Goal: Task Accomplishment & Management: Manage account settings

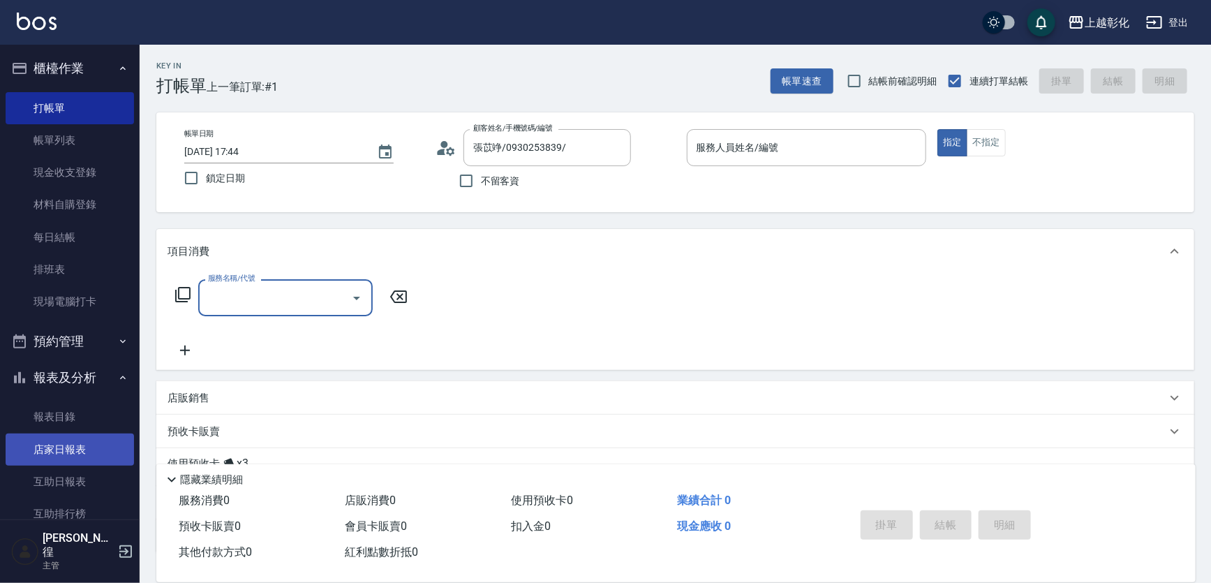
click at [57, 462] on link "店家日報表" at bounding box center [70, 449] width 128 height 32
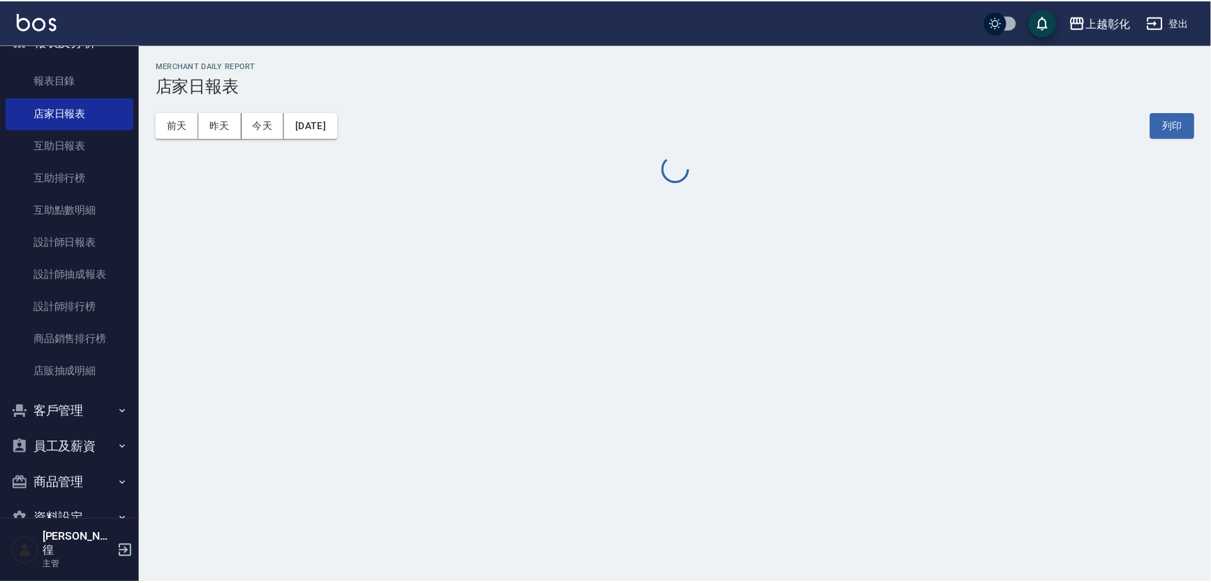
scroll to position [357, 0]
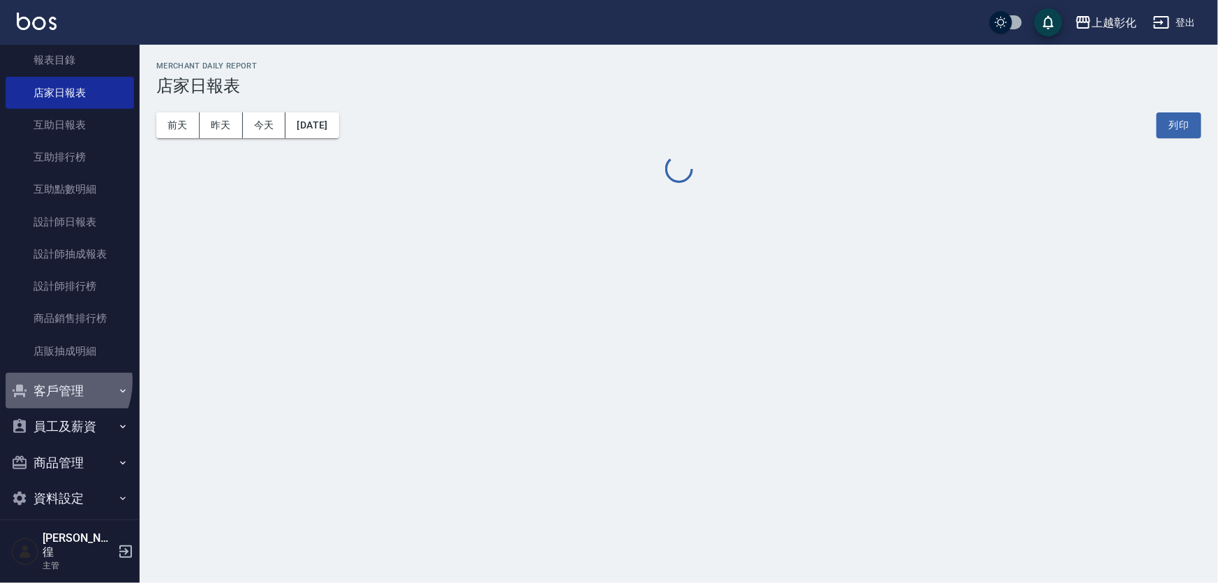
click at [48, 380] on button "客戶管理" at bounding box center [70, 391] width 128 height 36
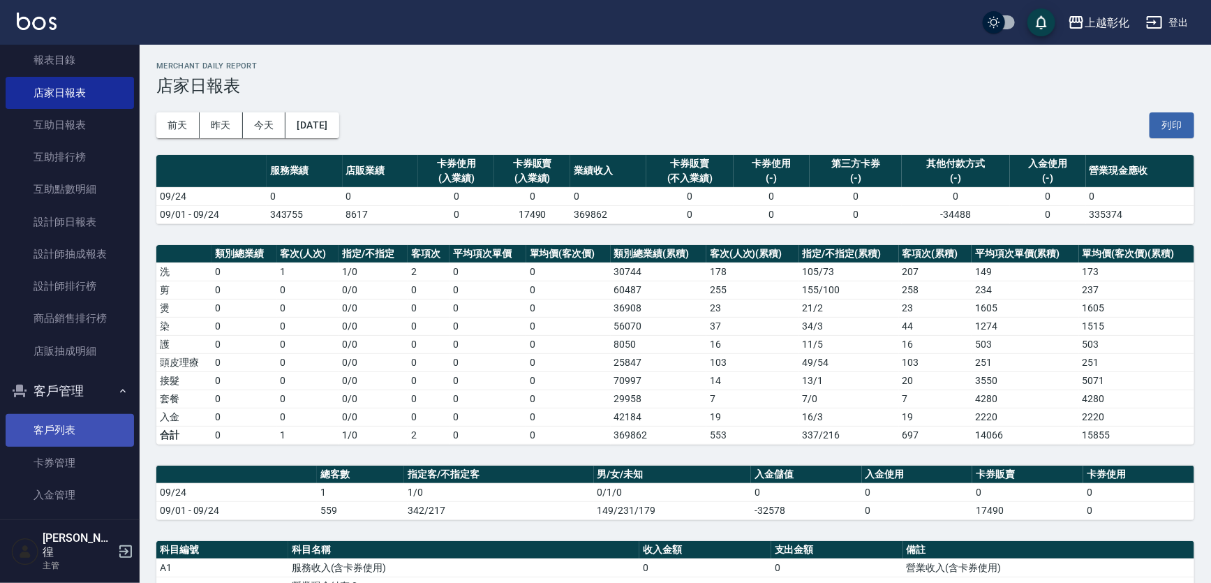
click at [22, 429] on link "客戶列表" at bounding box center [70, 430] width 128 height 32
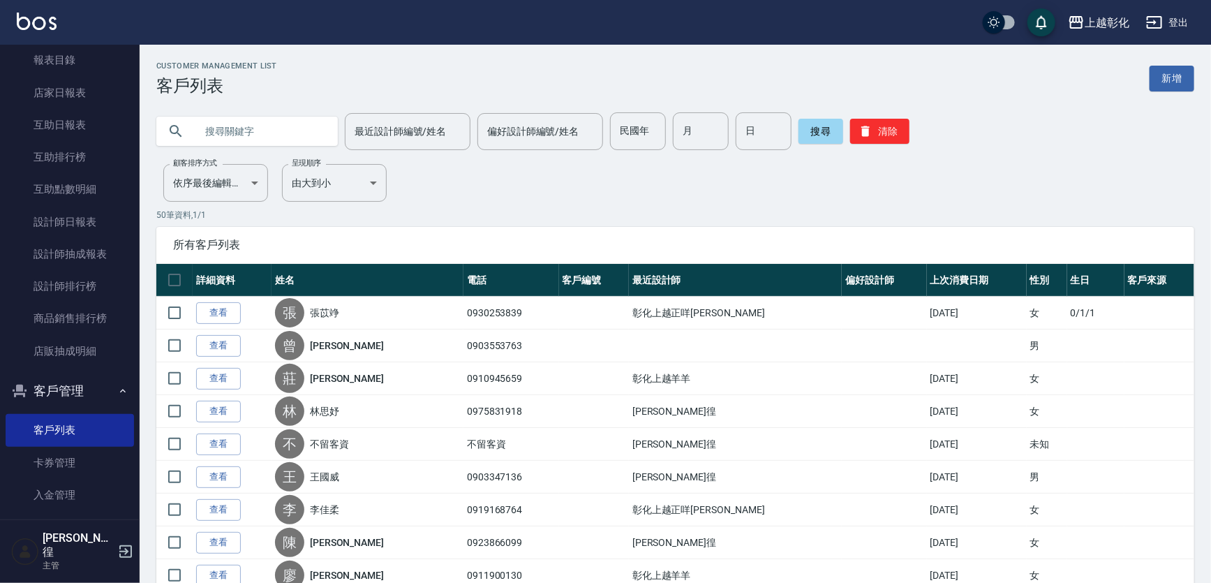
click at [228, 140] on input "text" at bounding box center [260, 131] width 131 height 38
click at [202, 131] on input "text" at bounding box center [260, 131] width 131 height 38
type input "0912985792"
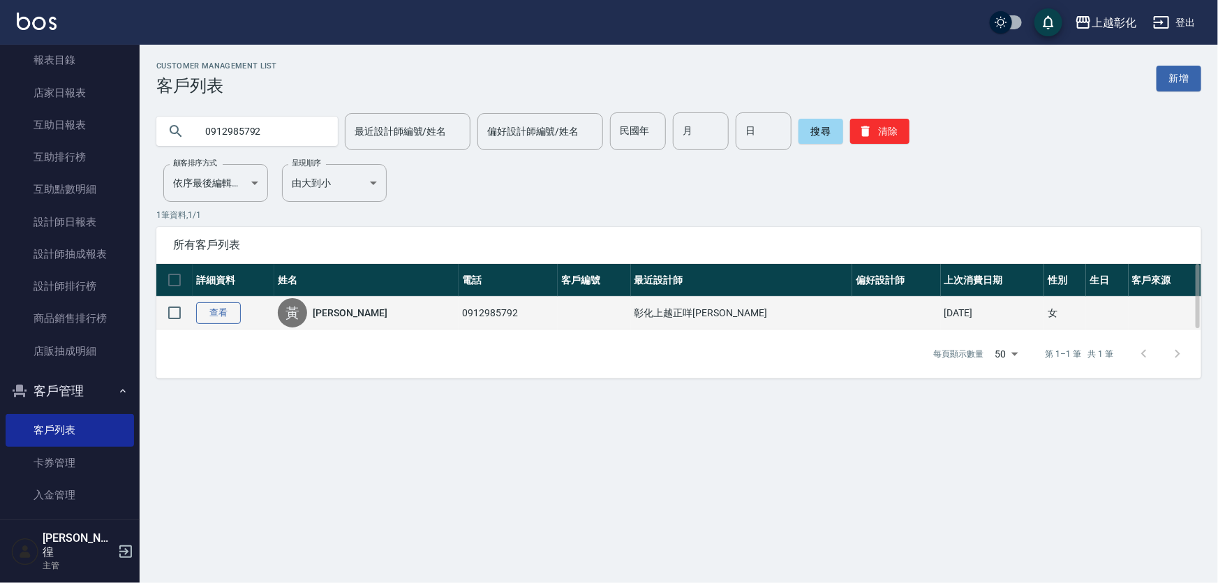
click at [212, 312] on link "查看" at bounding box center [218, 313] width 45 height 22
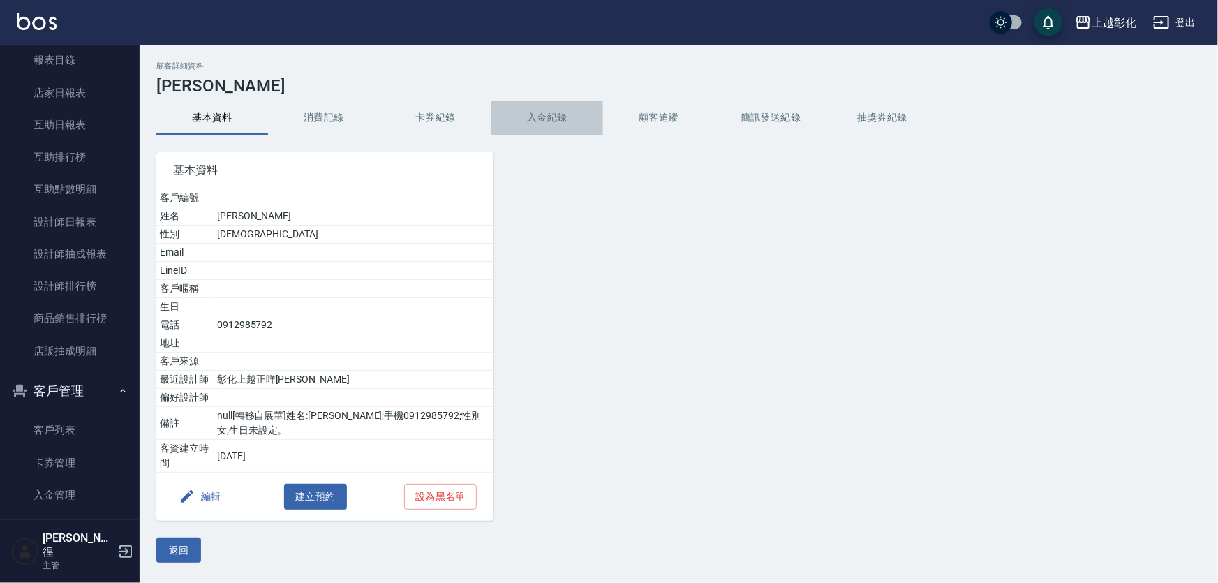
click at [556, 114] on button "入金紀錄" at bounding box center [547, 117] width 112 height 33
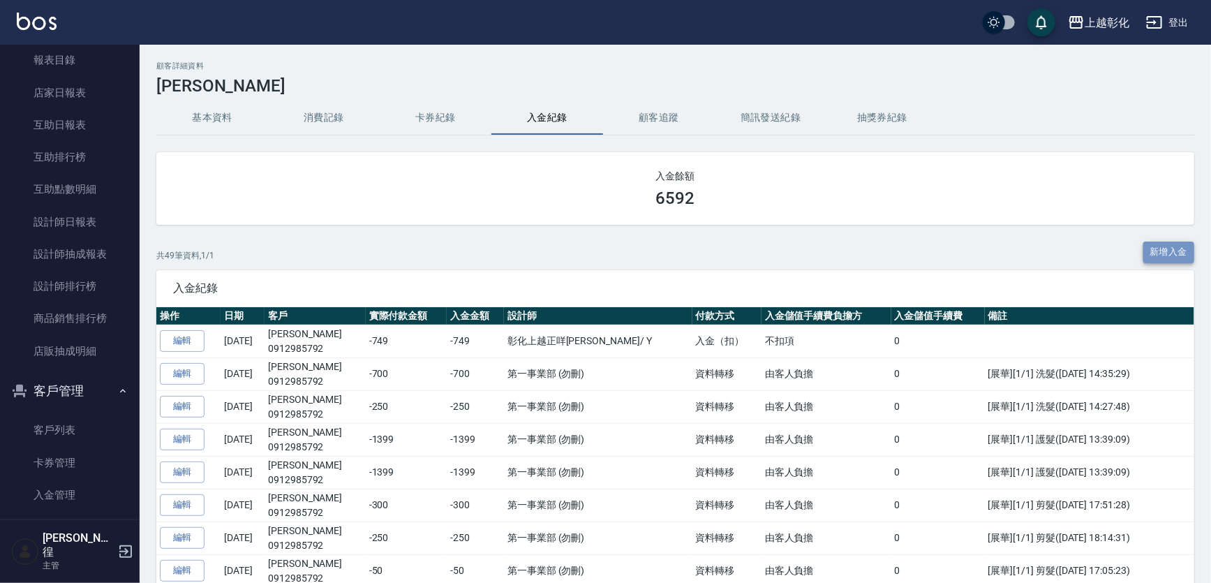
click at [1171, 244] on button "新增入金" at bounding box center [1169, 252] width 52 height 22
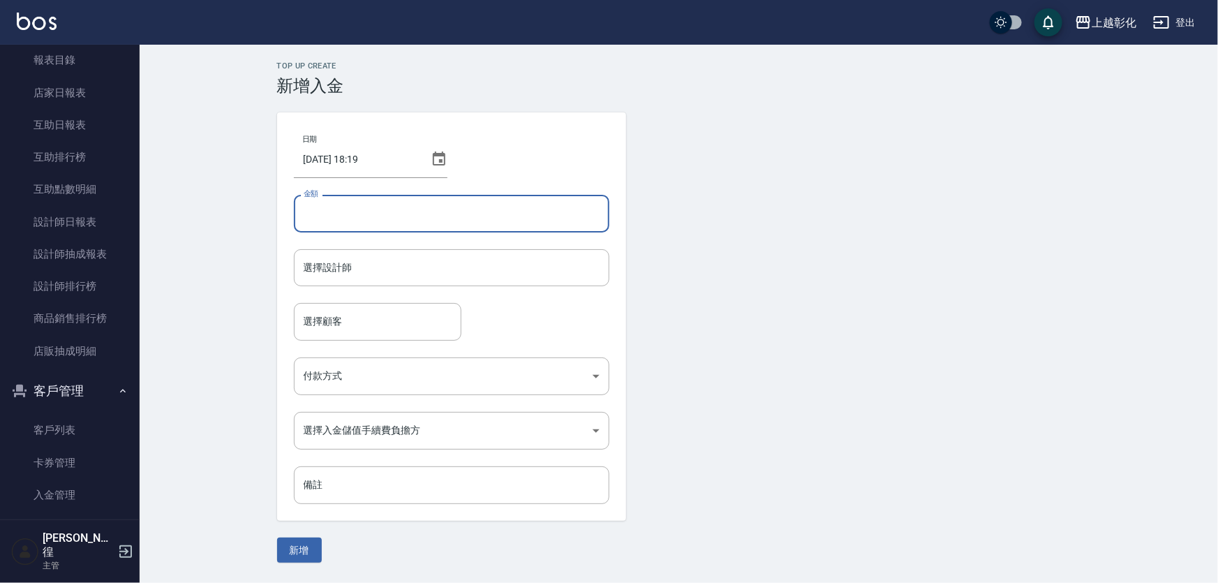
click at [364, 205] on input "金額" at bounding box center [451, 214] width 315 height 38
type input "-8"
type input "-500"
drag, startPoint x: 324, startPoint y: 271, endPoint x: 334, endPoint y: 270, distance: 10.5
click at [325, 271] on input "選擇設計師" at bounding box center [451, 267] width 303 height 24
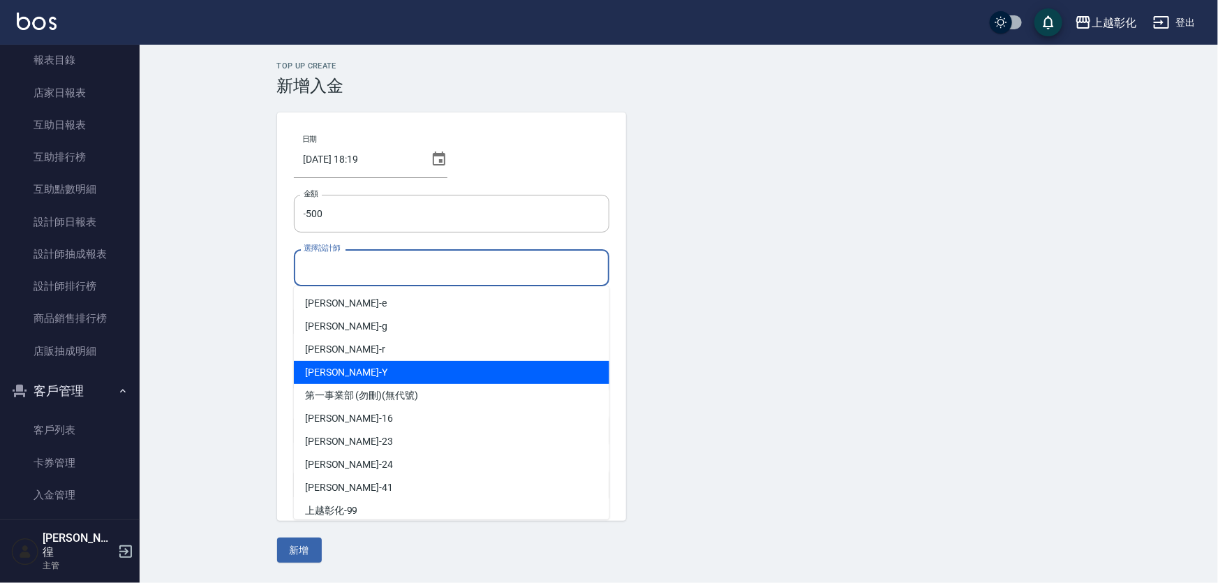
drag, startPoint x: 361, startPoint y: 366, endPoint x: 454, endPoint y: 417, distance: 105.6
click at [364, 363] on div "[PERSON_NAME] -Y" at bounding box center [451, 372] width 315 height 23
type input "[PERSON_NAME]-Y"
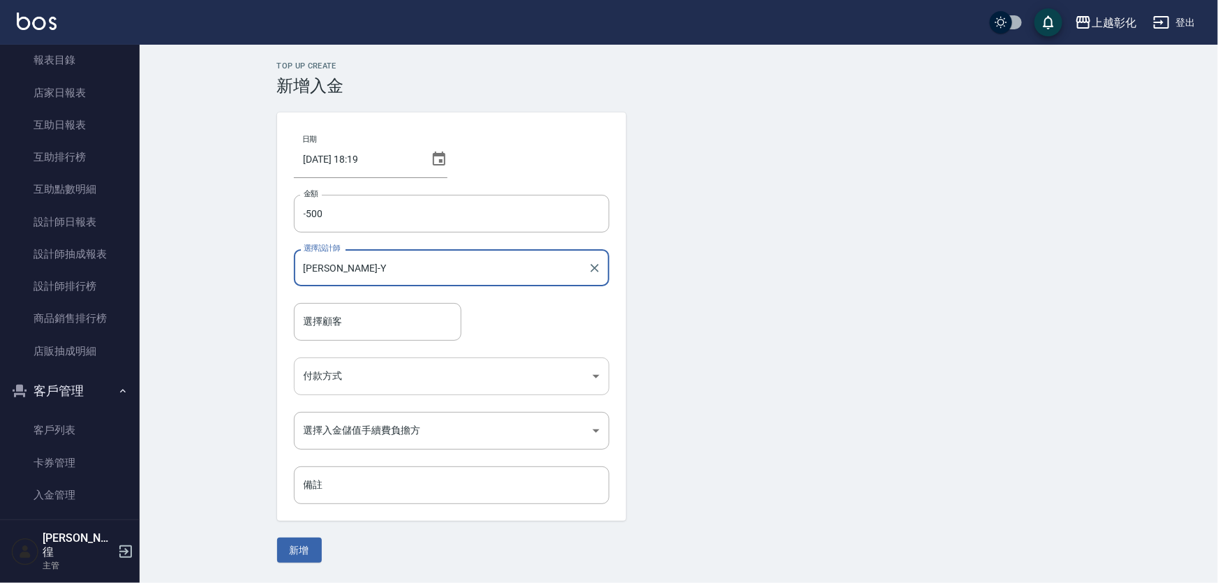
click at [385, 369] on body "上越彰化 登出 櫃檯作業 打帳單 帳單列表 現金收支登錄 材料自購登錄 每日結帳 排班表 現場電腦打卡 預約管理 預約管理 單日預約紀錄 單週預約紀錄 報表及…" at bounding box center [609, 291] width 1218 height 583
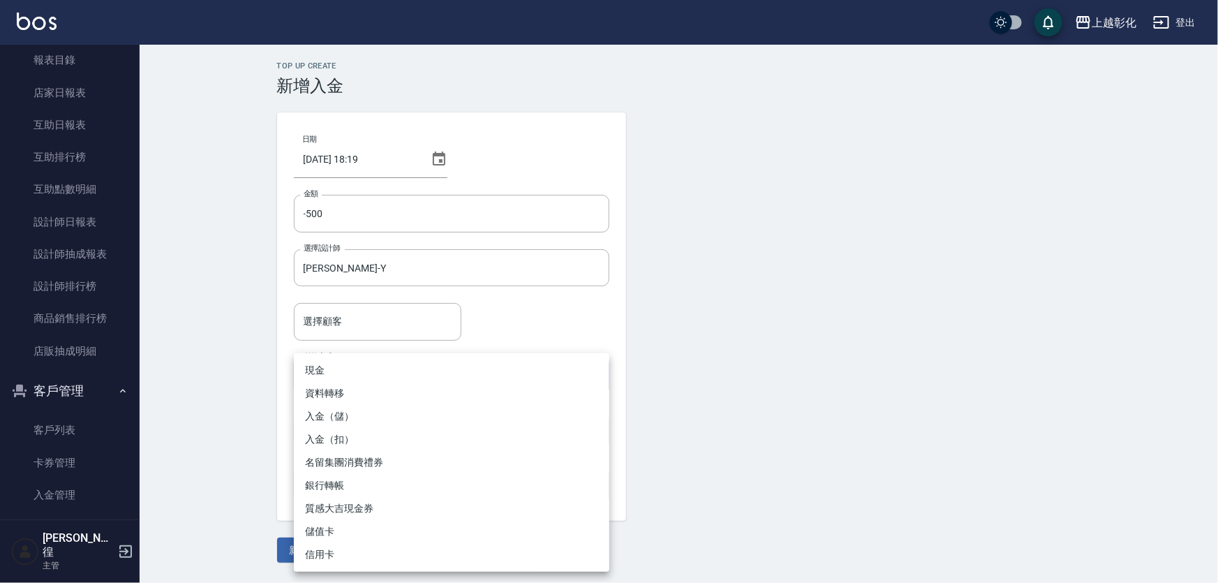
click at [320, 412] on li "入金（儲）" at bounding box center [451, 416] width 315 height 23
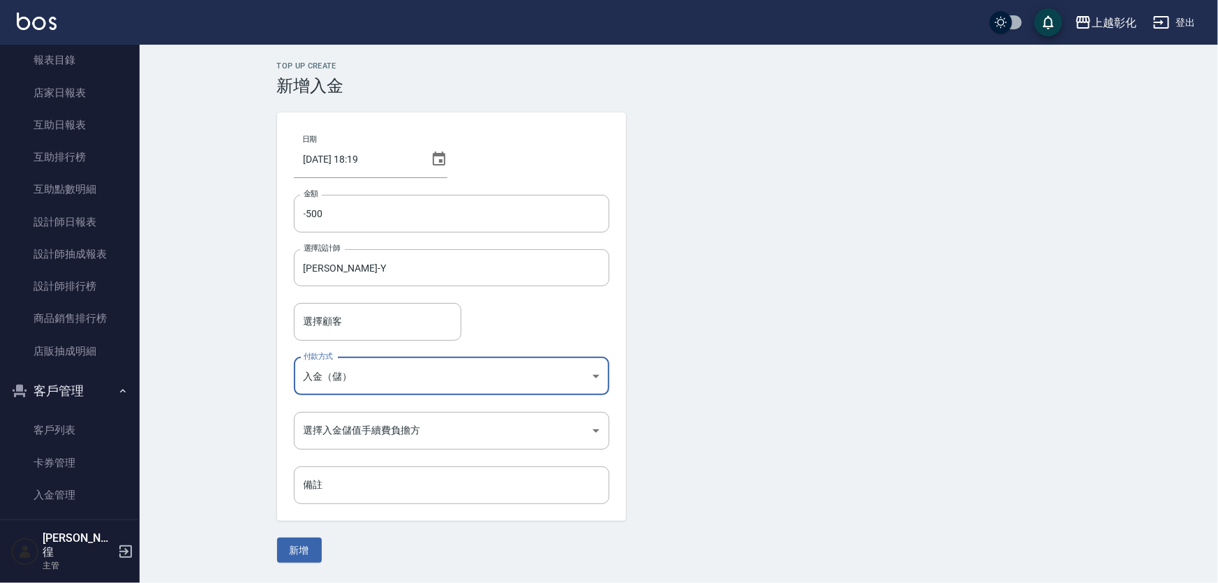
click at [327, 374] on body "上越彰化 登出 櫃檯作業 打帳單 帳單列表 現金收支登錄 材料自購登錄 每日結帳 排班表 現場電腦打卡 預約管理 預約管理 單日預約紀錄 單週預約紀錄 報表及…" at bounding box center [609, 291] width 1218 height 583
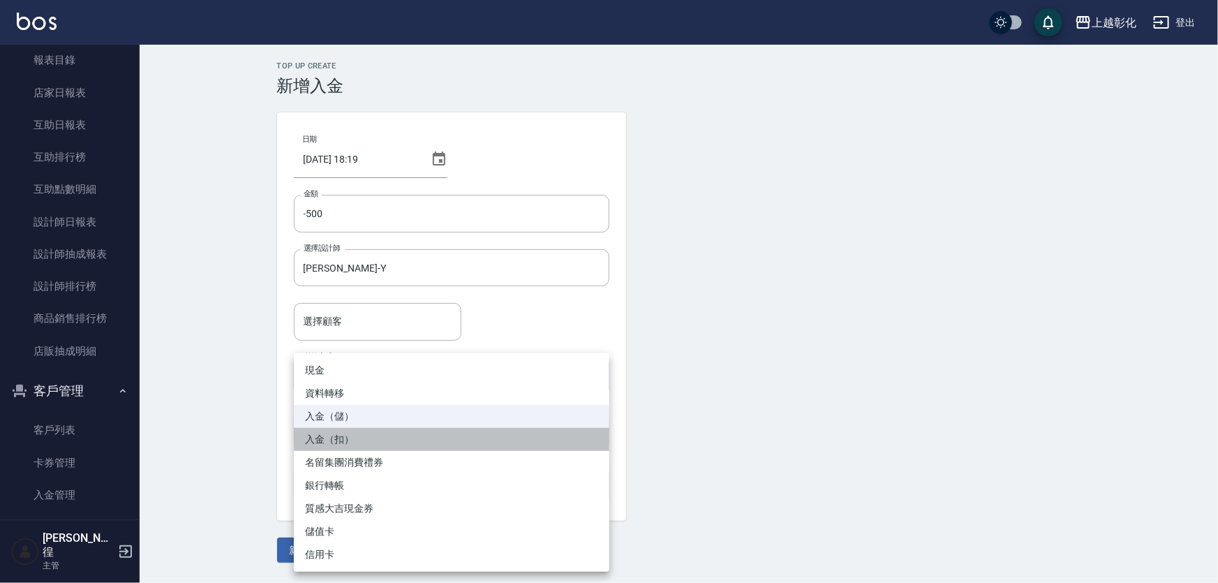
click at [353, 433] on li "入金（扣）" at bounding box center [451, 439] width 315 height 23
type input "入金（扣）"
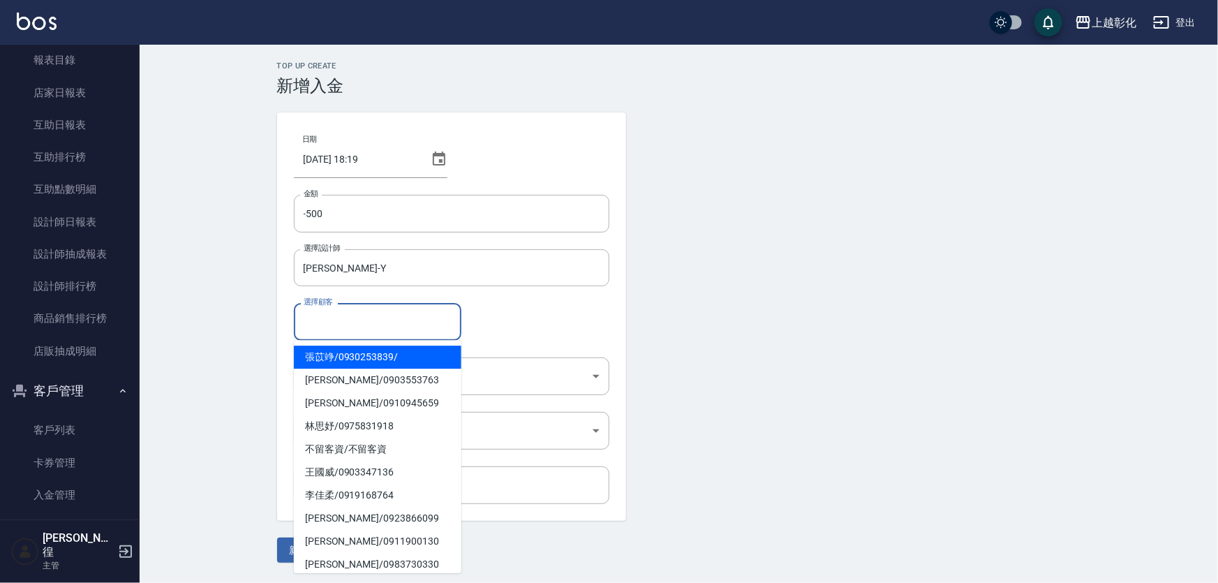
click at [353, 318] on input "選擇顧客" at bounding box center [377, 321] width 155 height 24
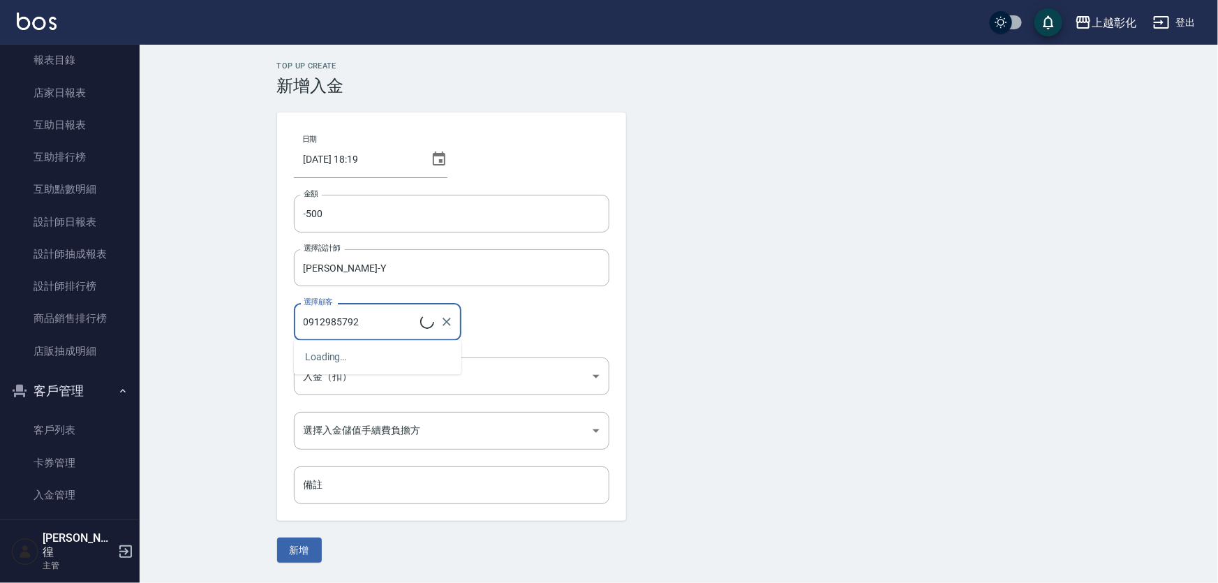
click at [509, 328] on div "選擇顧客 0912985792 選擇顧客" at bounding box center [451, 321] width 315 height 37
click at [406, 326] on input "0912985792" at bounding box center [367, 321] width 134 height 24
click at [406, 350] on span "[PERSON_NAME]/ 0912985792" at bounding box center [377, 356] width 167 height 23
type input "[PERSON_NAME]/0912985792"
click at [412, 425] on body "上越彰化 登出 櫃檯作業 打帳單 帳單列表 現金收支登錄 材料自購登錄 每日結帳 排班表 現場電腦打卡 預約管理 預約管理 單日預約紀錄 單週預約紀錄 報表及…" at bounding box center [609, 291] width 1218 height 583
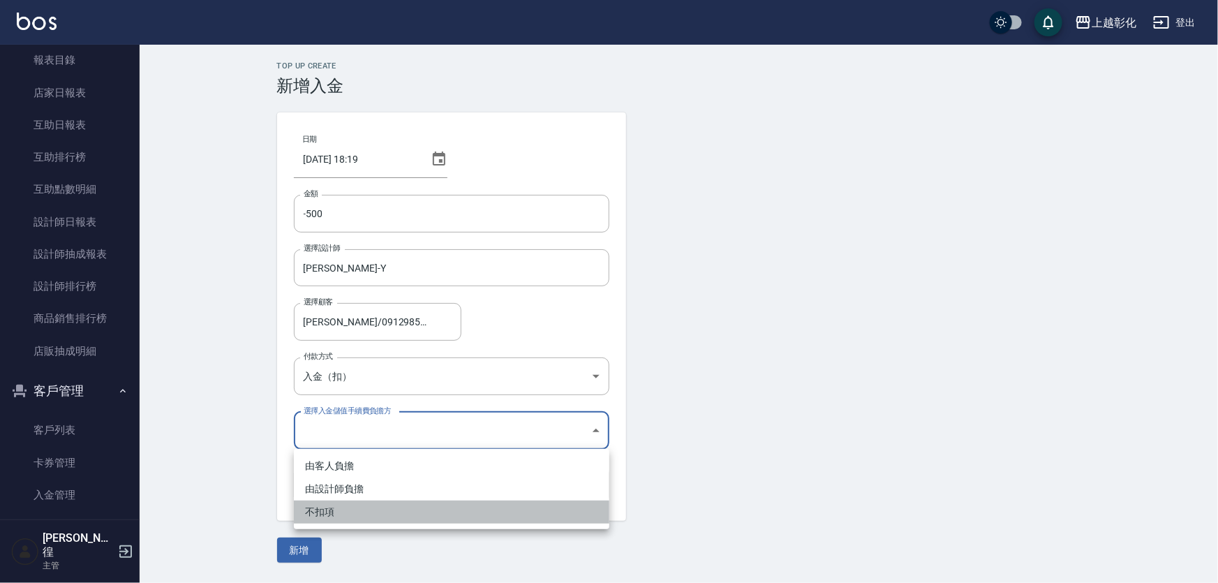
click at [338, 514] on li "不扣項" at bounding box center [451, 511] width 315 height 23
type input "WITHOUTHANDLINGFEE"
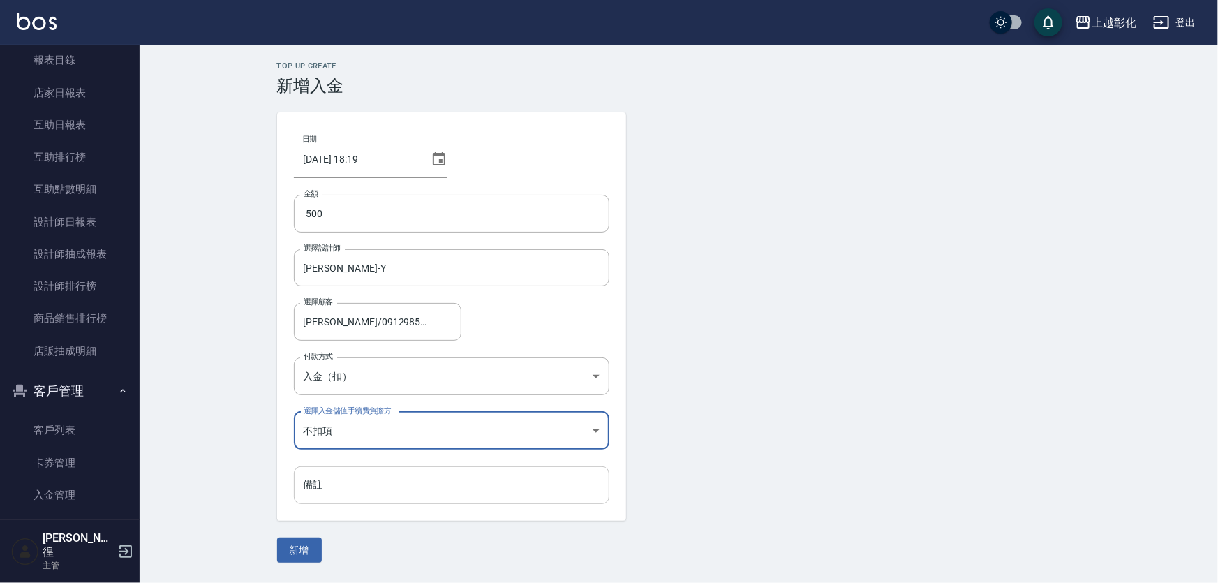
click at [412, 496] on input "備註" at bounding box center [451, 485] width 315 height 38
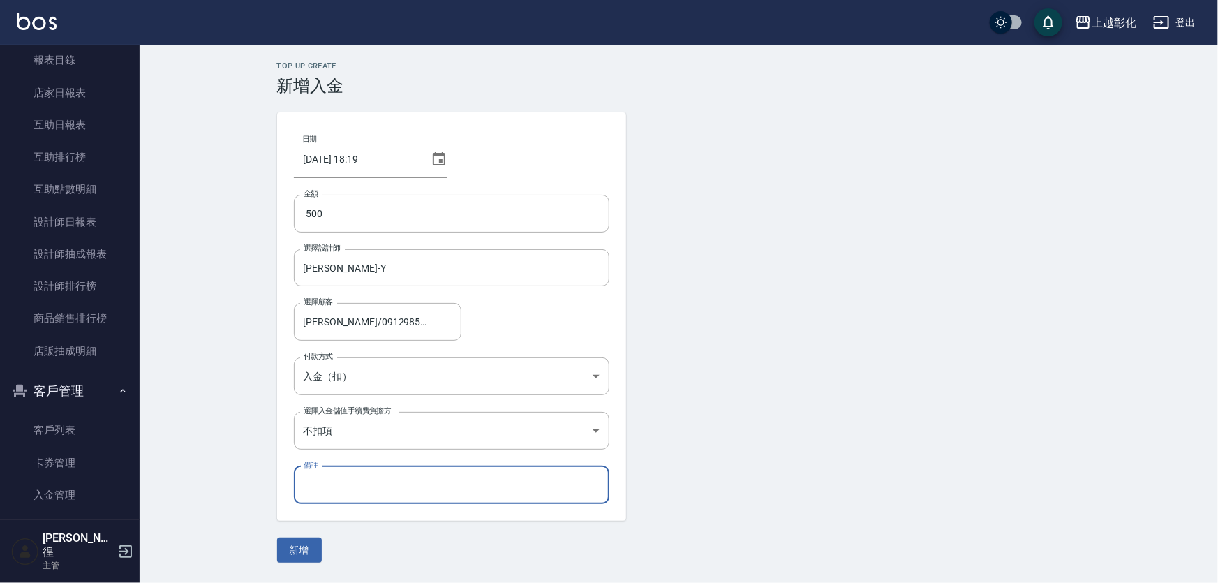
click at [293, 559] on button "新增" at bounding box center [299, 550] width 45 height 26
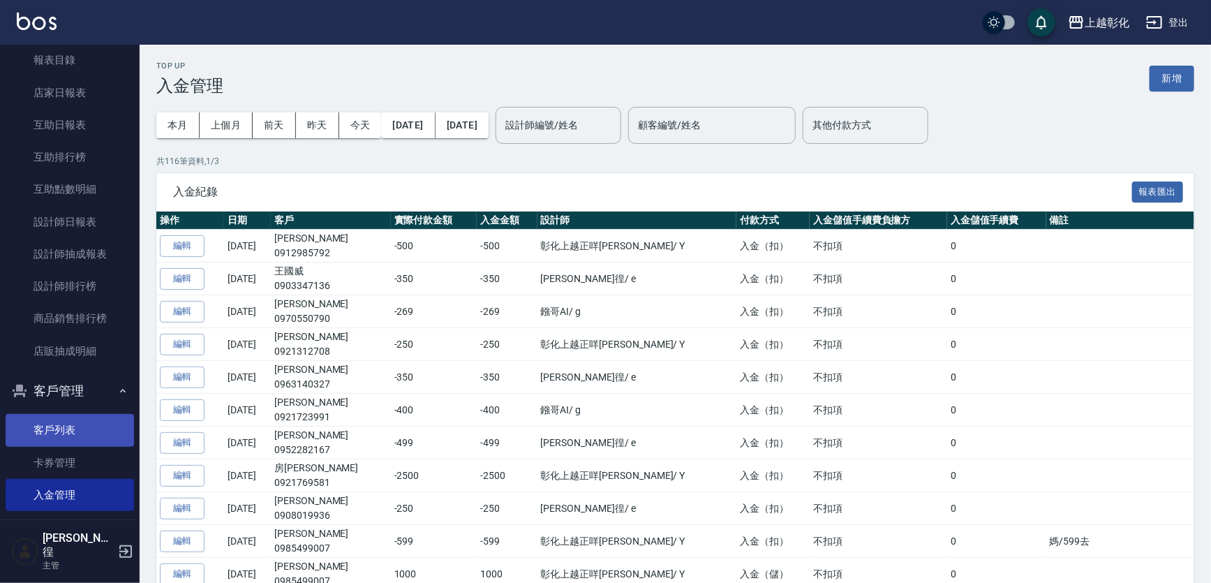
click at [31, 435] on link "客戶列表" at bounding box center [70, 430] width 128 height 32
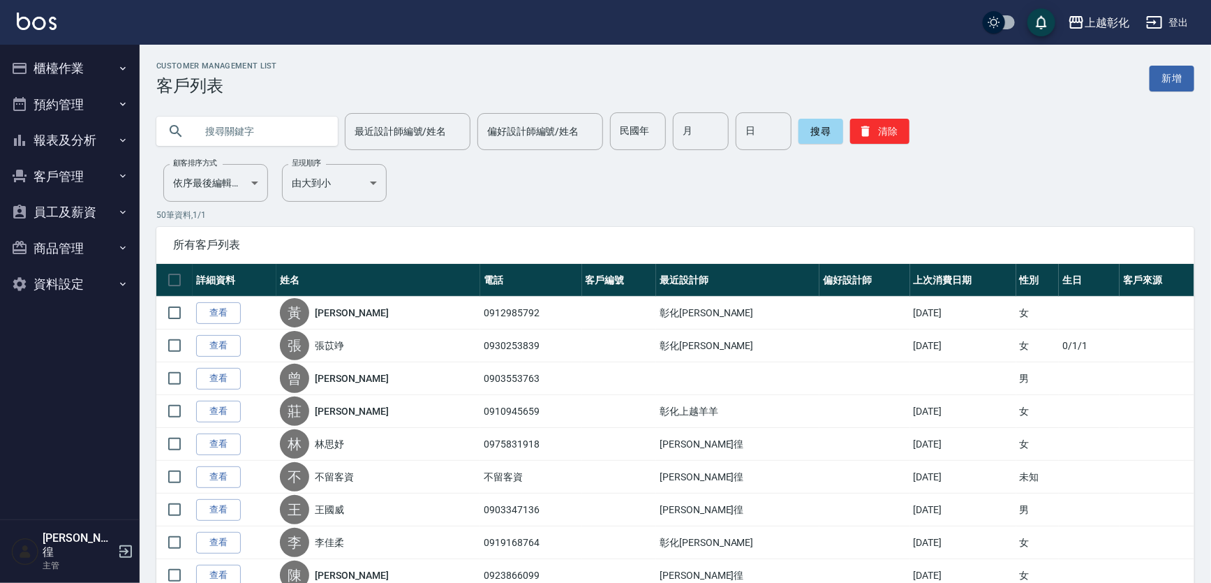
click at [210, 134] on input "text" at bounding box center [260, 131] width 131 height 38
drag, startPoint x: 221, startPoint y: 308, endPoint x: 223, endPoint y: 297, distance: 12.0
click at [220, 308] on link "查看" at bounding box center [218, 313] width 45 height 22
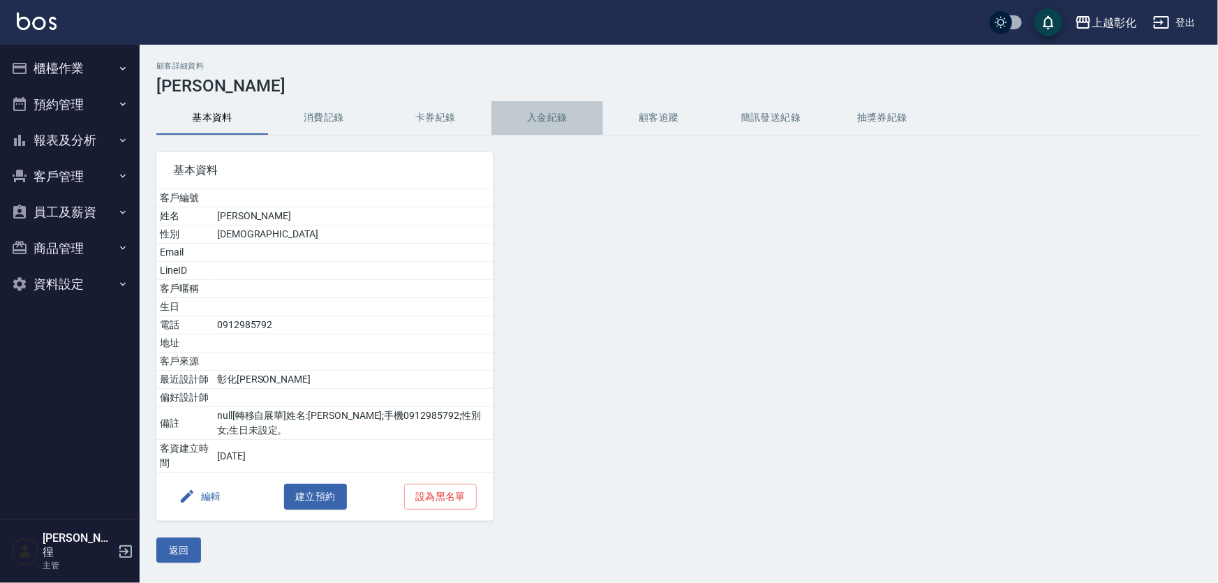
click at [565, 123] on button "入金紀錄" at bounding box center [547, 117] width 112 height 33
